Goal: Obtain resource: Obtain resource

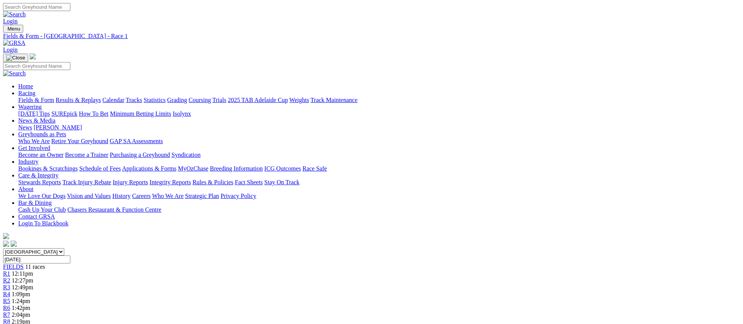
click at [54, 97] on link "Fields & Form" at bounding box center [36, 100] width 36 height 6
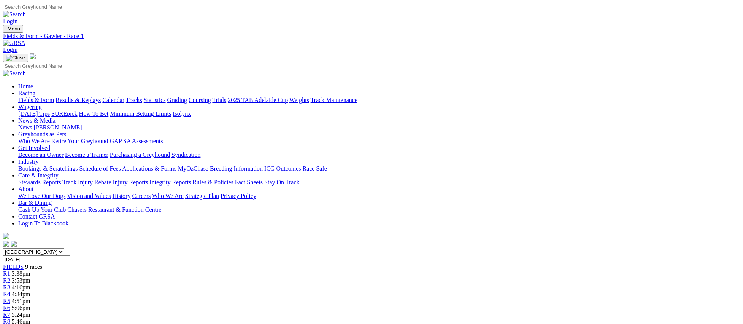
click at [54, 97] on link "Fields & Form" at bounding box center [36, 100] width 36 height 6
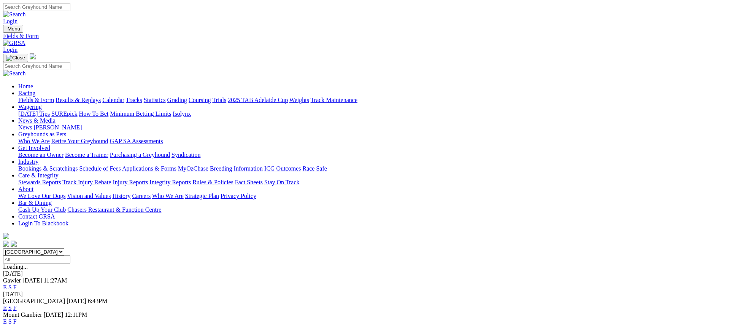
scroll to position [5, 0]
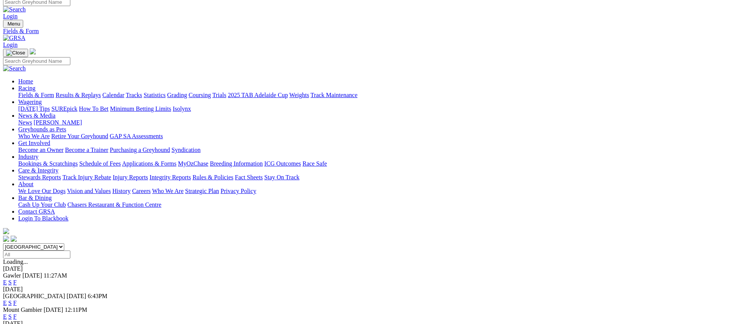
click at [17, 313] on link "F" at bounding box center [14, 316] width 3 height 6
